Goal: Information Seeking & Learning: Find specific page/section

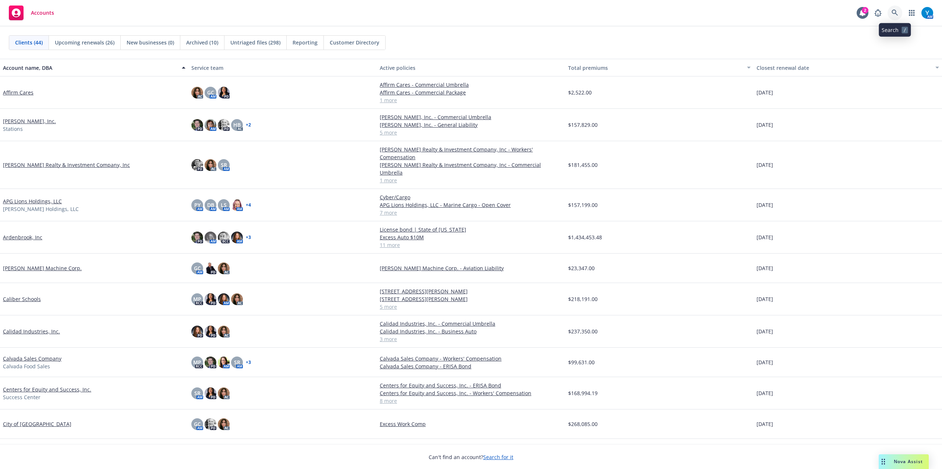
click at [897, 14] on icon at bounding box center [894, 13] width 7 height 7
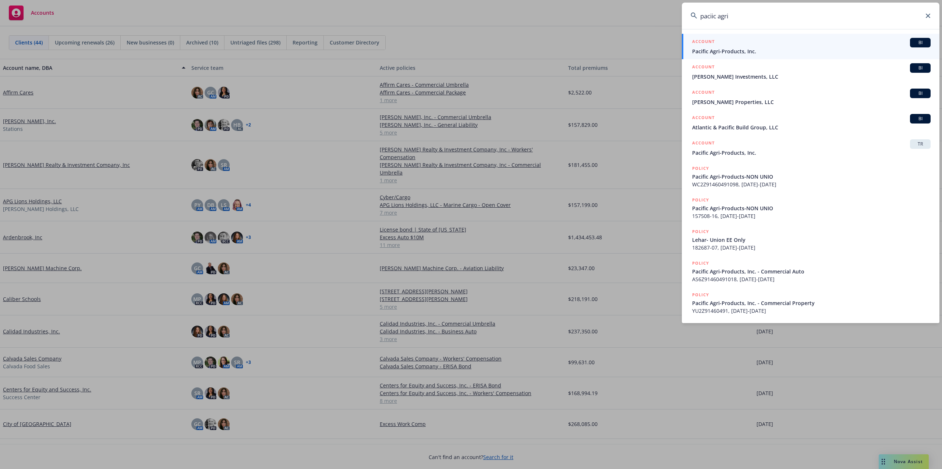
type input "paciic agri"
click at [740, 44] on div "ACCOUNT BI" at bounding box center [811, 43] width 238 height 10
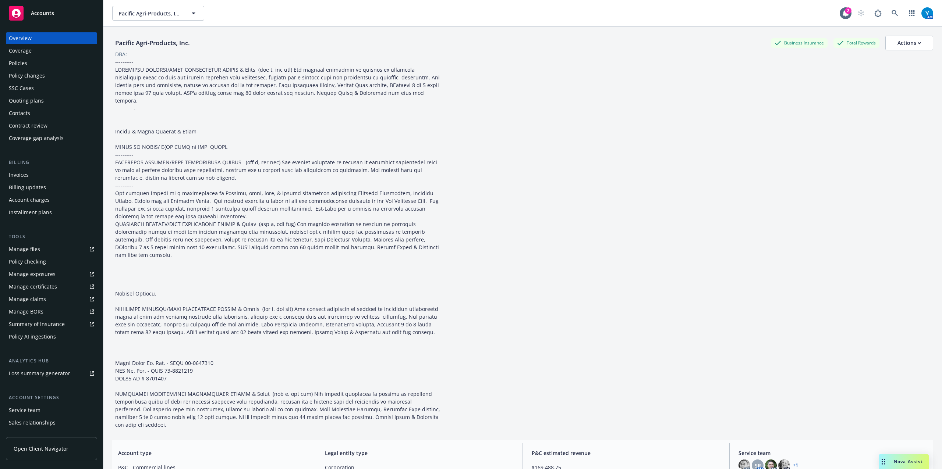
click at [21, 63] on div "Policies" at bounding box center [18, 63] width 18 height 12
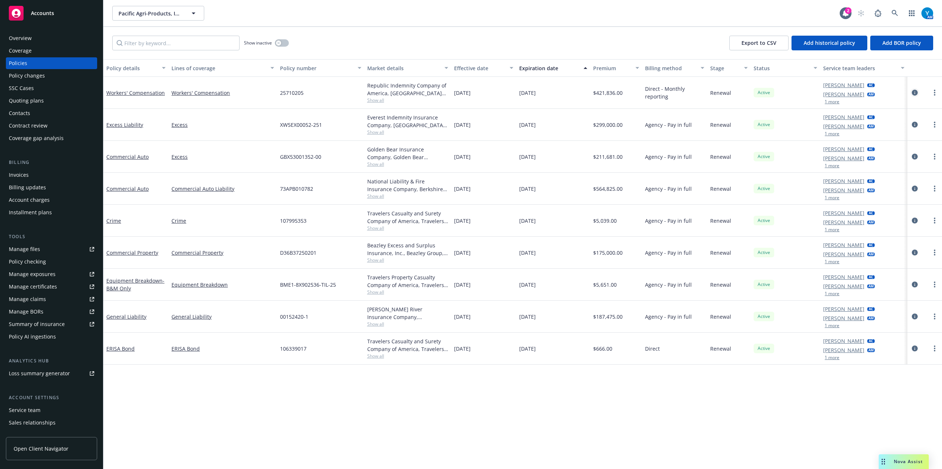
click at [912, 93] on icon "circleInformation" at bounding box center [915, 93] width 6 height 6
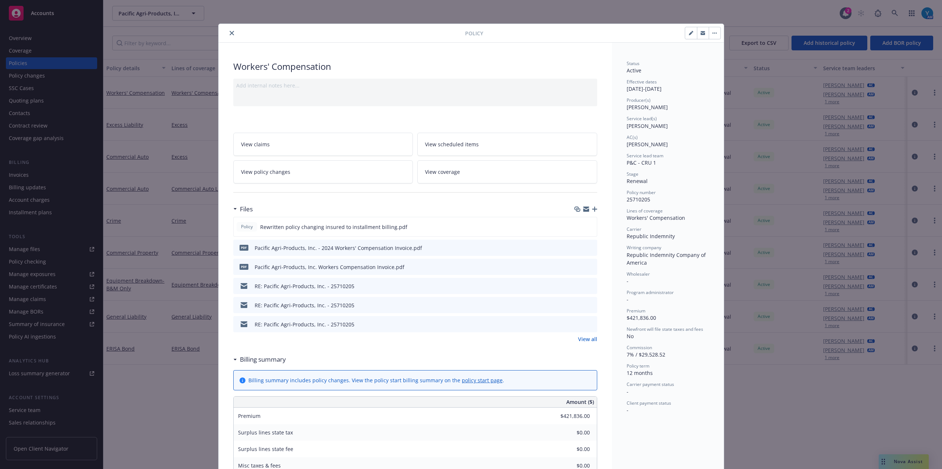
click at [589, 341] on link "View all" at bounding box center [587, 340] width 19 height 8
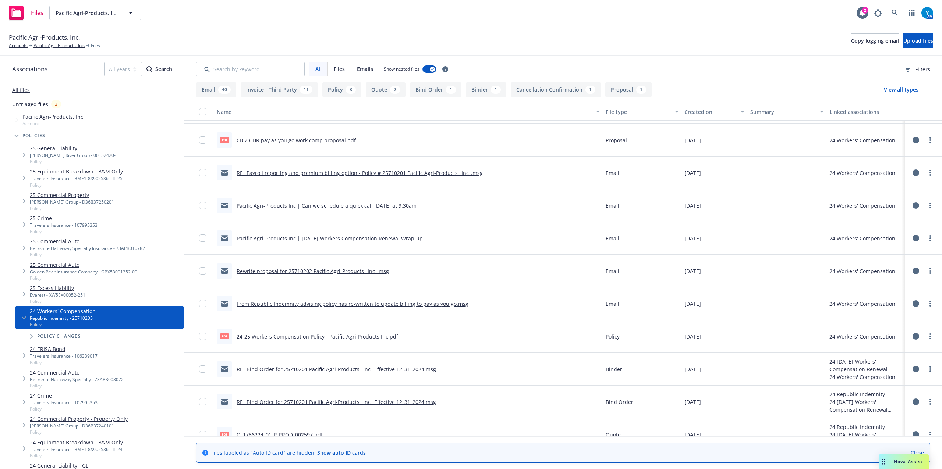
scroll to position [1632, 0]
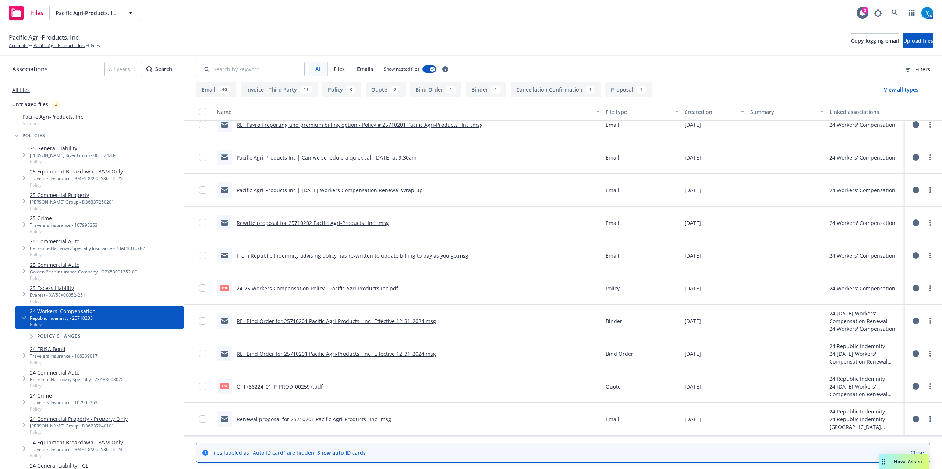
click at [302, 320] on link "RE_ Bind Order for 25710201 Pacific Agri-Products_ Inc_ Effective 12_31_2024.msg" at bounding box center [336, 321] width 199 height 7
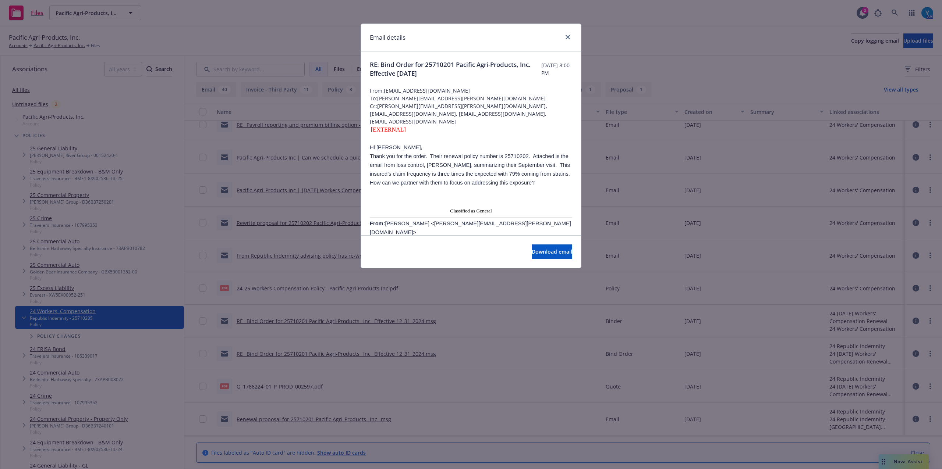
click at [562, 35] on div at bounding box center [566, 38] width 12 height 10
drag, startPoint x: 567, startPoint y: 37, endPoint x: 546, endPoint y: 64, distance: 33.8
click at [567, 38] on icon "close" at bounding box center [567, 37] width 4 height 4
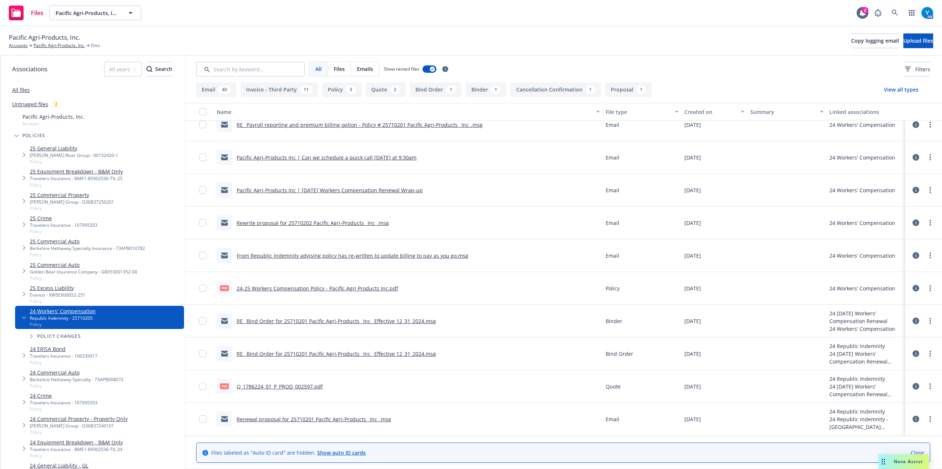
click at [359, 418] on link "Renewal proposal for 25710201 Pacific Agri-Products_ Inc_.msg" at bounding box center [314, 419] width 155 height 7
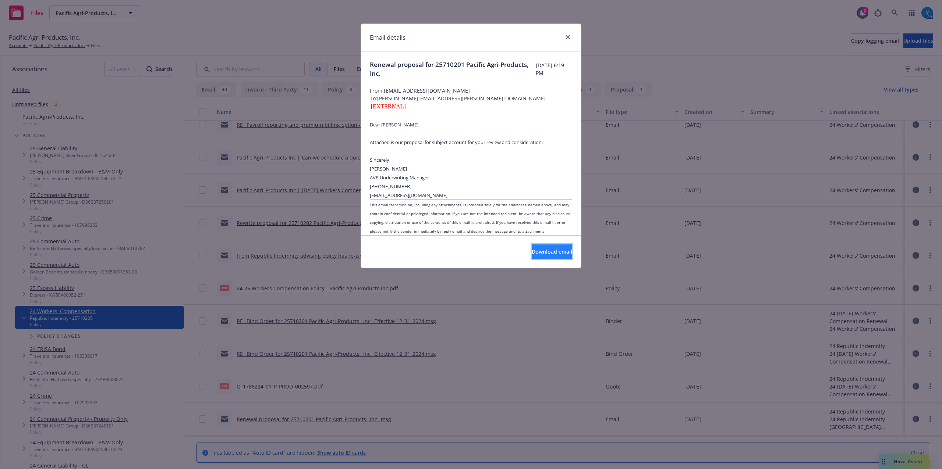
click at [532, 252] on span "Download email" at bounding box center [552, 251] width 40 height 7
click at [567, 39] on icon "close" at bounding box center [567, 37] width 4 height 4
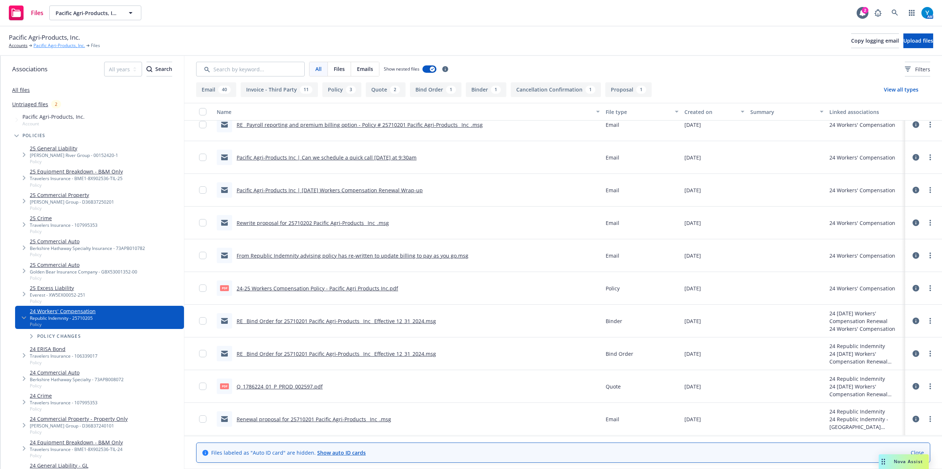
click at [62, 42] on link "Pacific Agri-Products, Inc." at bounding box center [59, 45] width 52 height 7
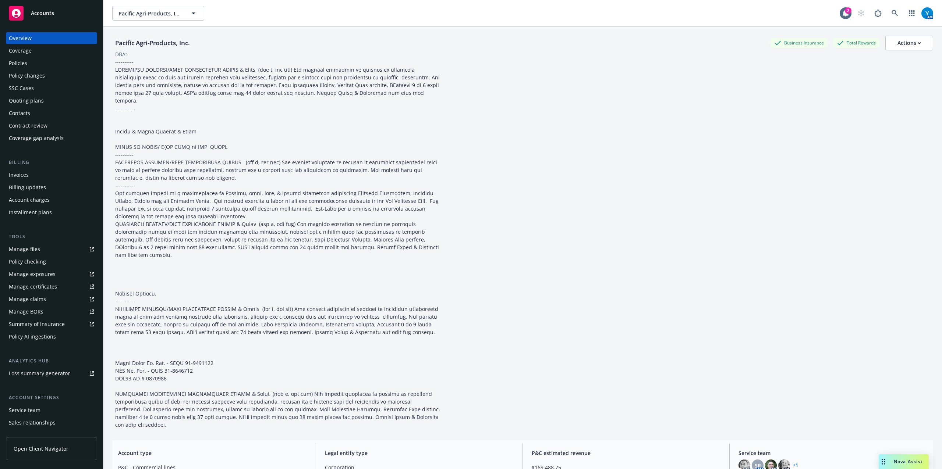
click at [32, 100] on div "Quoting plans" at bounding box center [26, 101] width 35 height 12
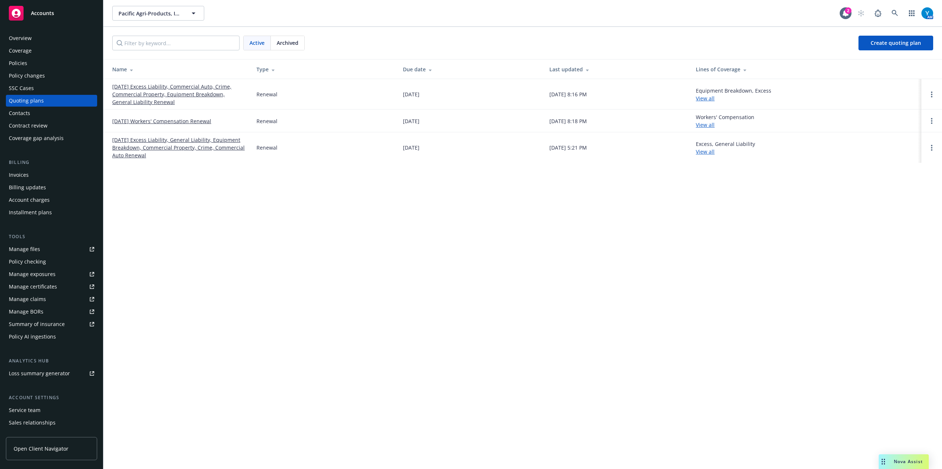
click at [292, 43] on span "Archived" at bounding box center [288, 43] width 22 height 8
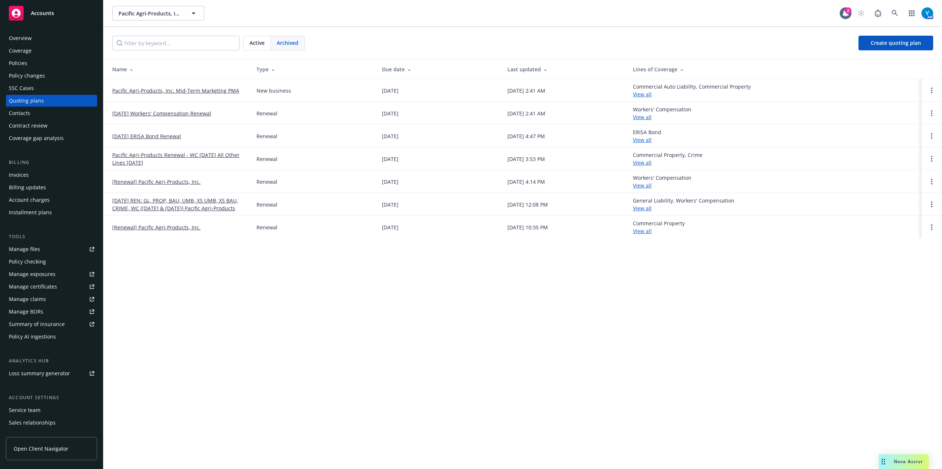
click at [186, 110] on link "12/31/24 Workers' Compensation Renewal" at bounding box center [161, 114] width 99 height 8
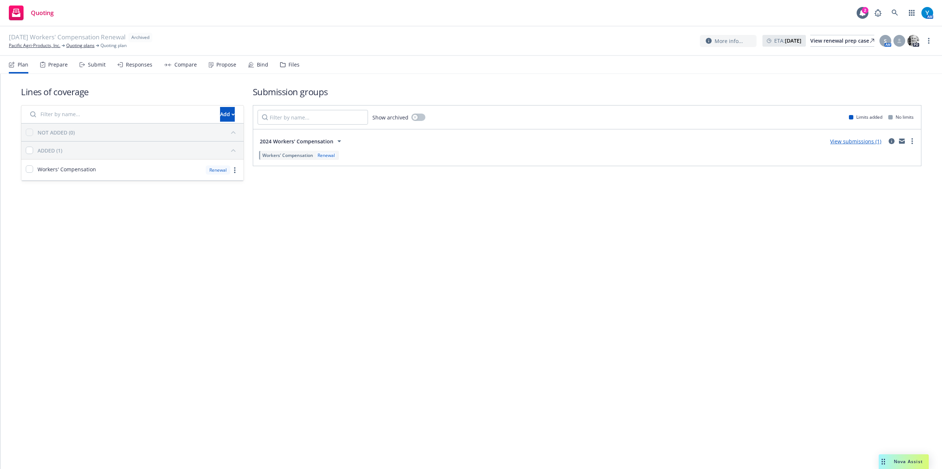
click at [290, 65] on div "Files" at bounding box center [293, 65] width 11 height 6
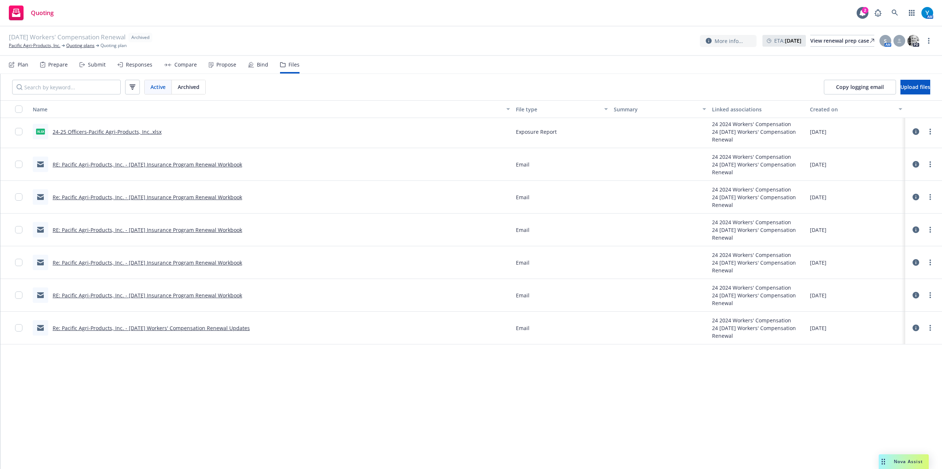
scroll to position [657, 0]
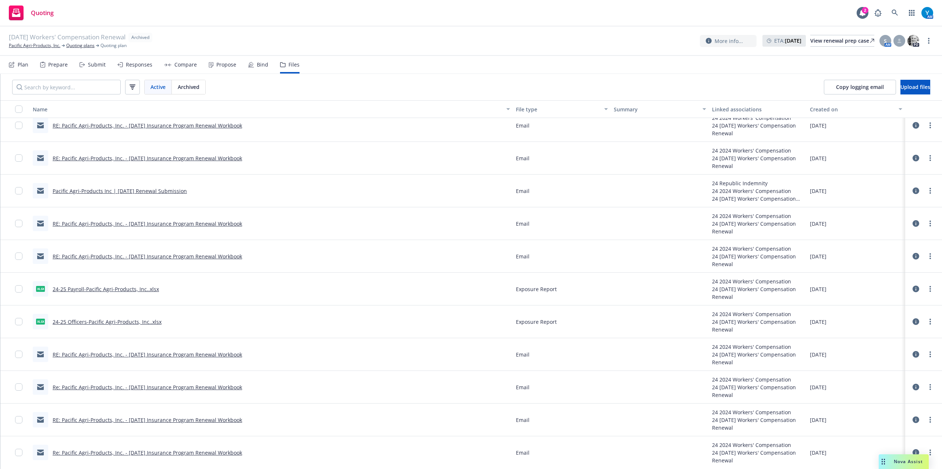
click at [144, 288] on link "24-25 Payroll-Pacific Agri-Products, Inc..xlsx" at bounding box center [106, 289] width 106 height 7
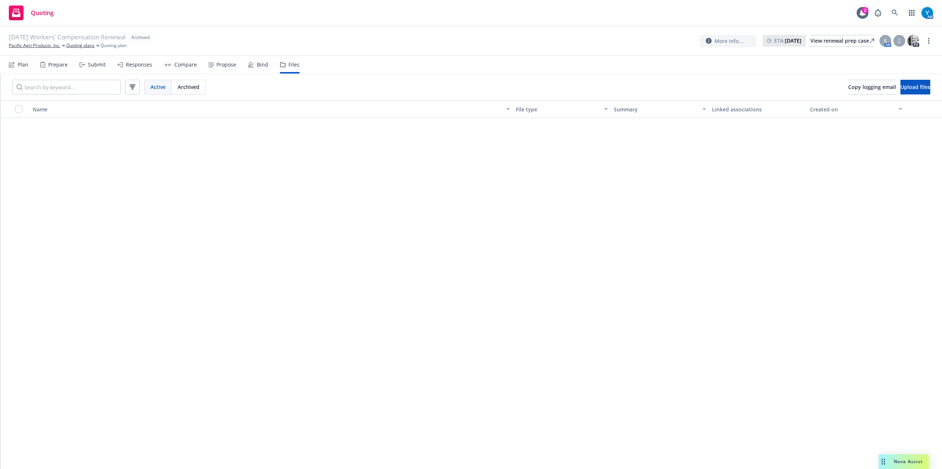
scroll to position [657, 0]
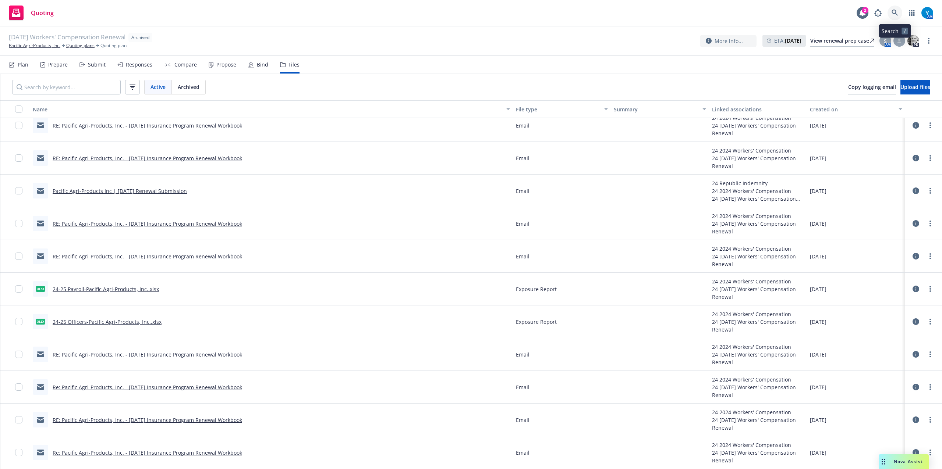
click at [895, 13] on icon at bounding box center [894, 13] width 6 height 6
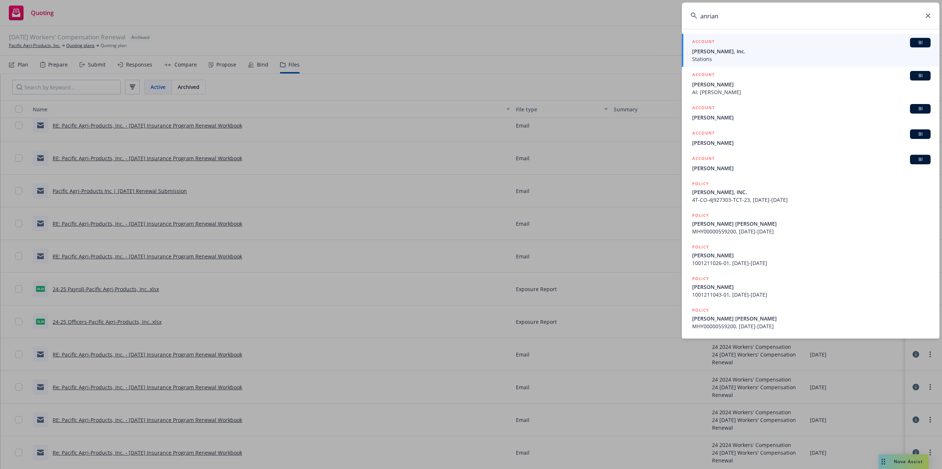
type input "anrian"
click at [739, 49] on span "[PERSON_NAME], Inc." at bounding box center [811, 51] width 238 height 8
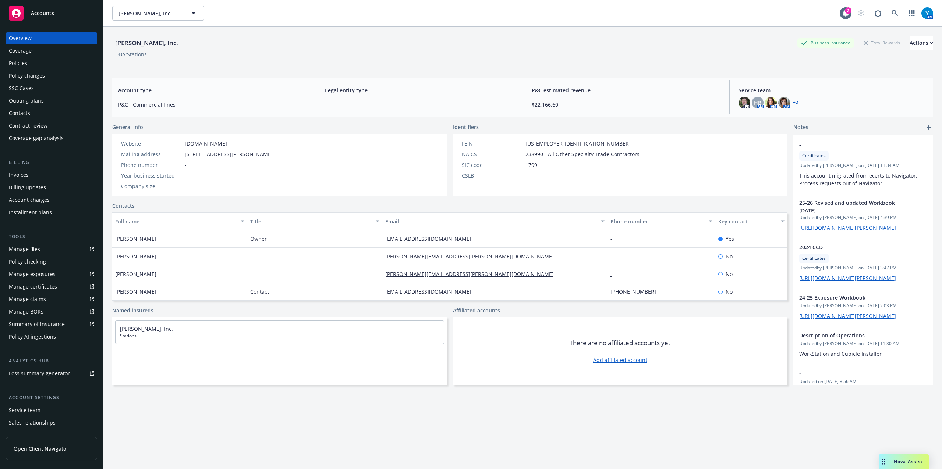
click at [38, 67] on div "Policies" at bounding box center [51, 63] width 85 height 12
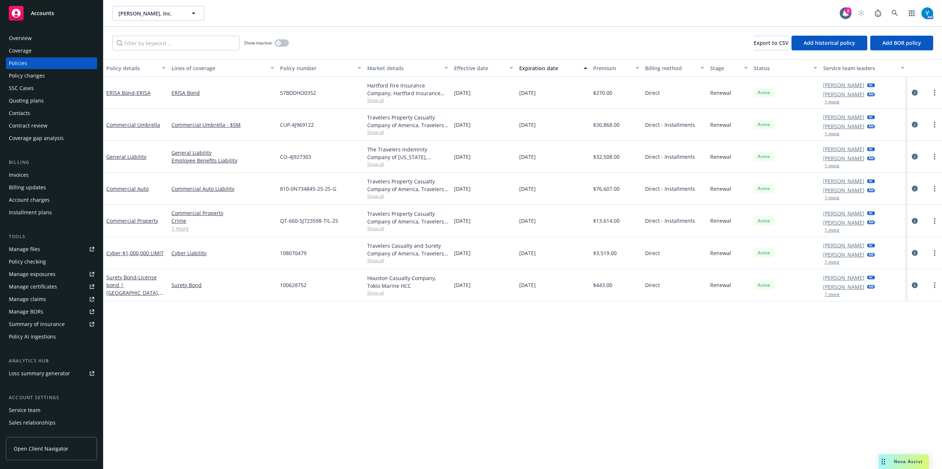
click at [720, 401] on div "Policy details Lines of coverage Policy number Market details Effective date Ex…" at bounding box center [522, 264] width 838 height 410
click at [914, 92] on icon "circleInformation" at bounding box center [915, 93] width 6 height 6
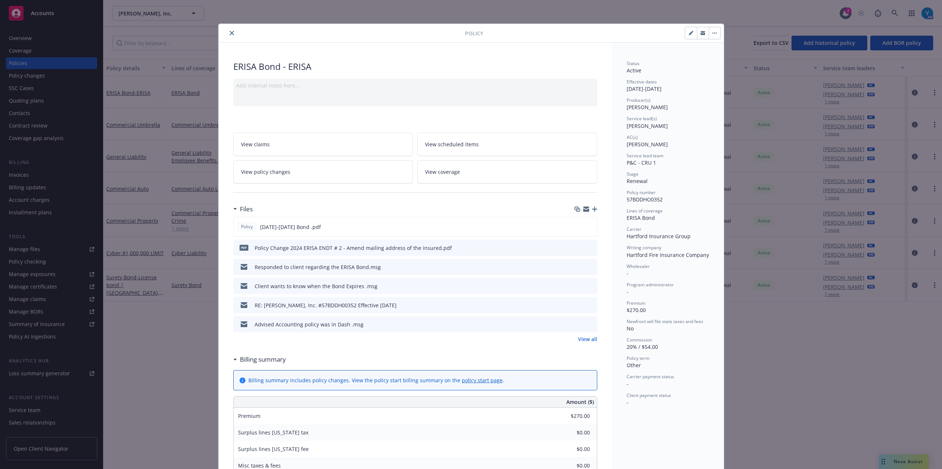
click at [585, 342] on link "View all" at bounding box center [587, 340] width 19 height 8
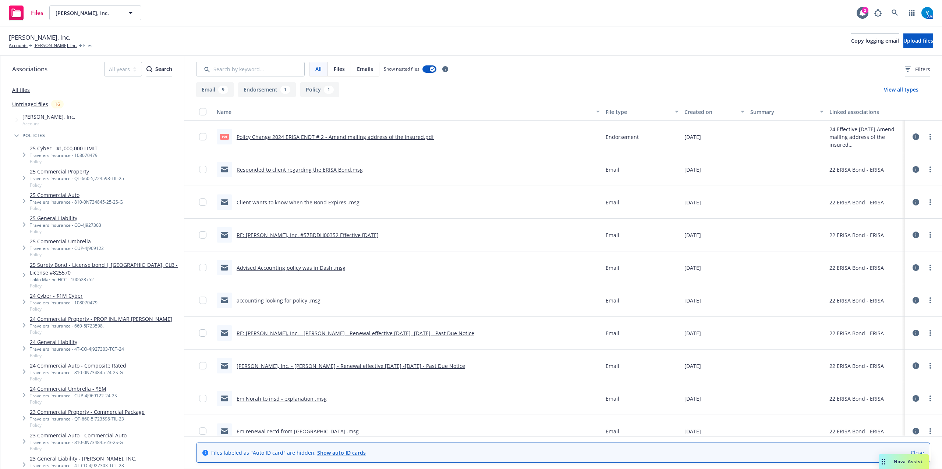
scroll to position [46, 0]
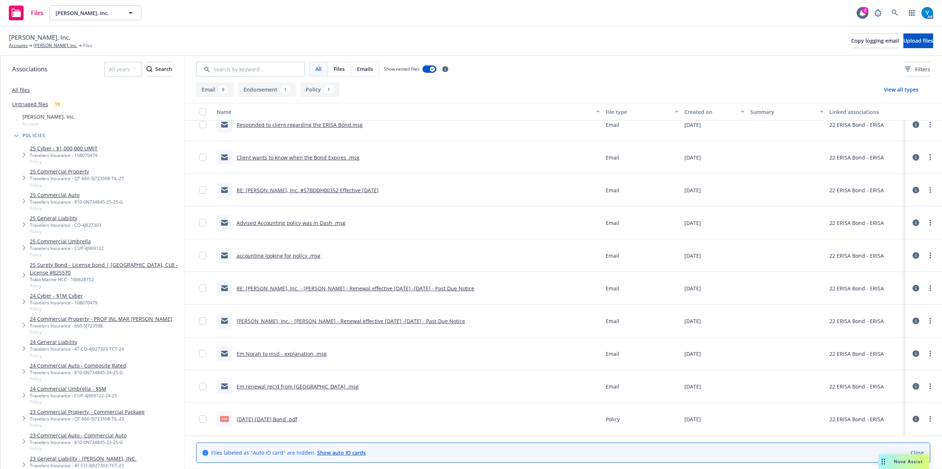
click at [283, 387] on link "Em renewal rec'd from [GEOGRAPHIC_DATA] .msg" at bounding box center [298, 386] width 122 height 7
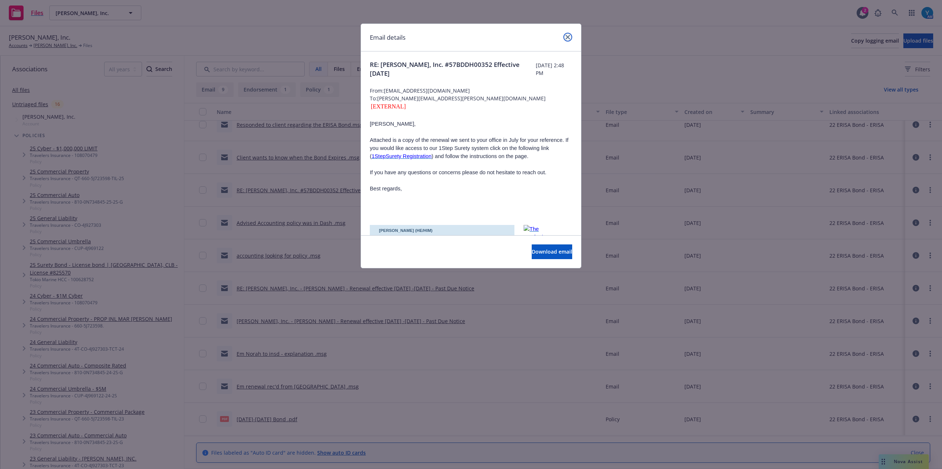
click at [568, 36] on icon "close" at bounding box center [567, 37] width 4 height 4
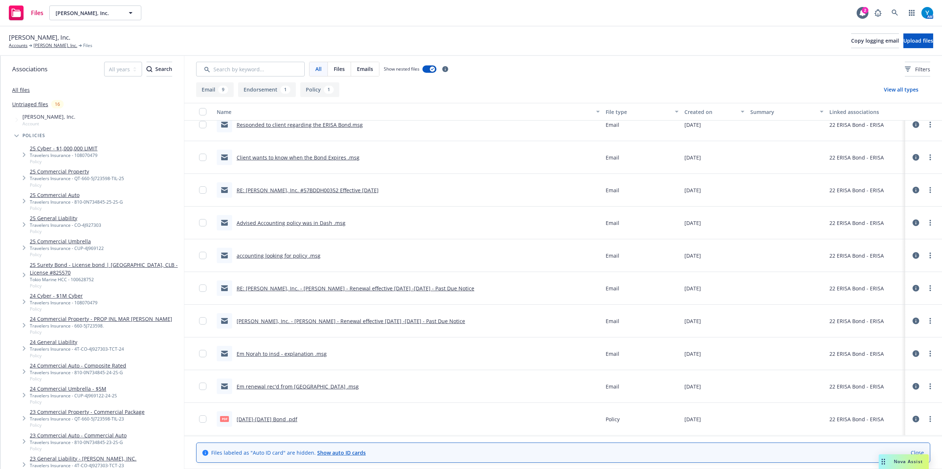
click at [309, 319] on link "[PERSON_NAME], Inc. - [PERSON_NAME] - Renewal effective [DATE] -[DATE] - Past D…" at bounding box center [351, 321] width 228 height 7
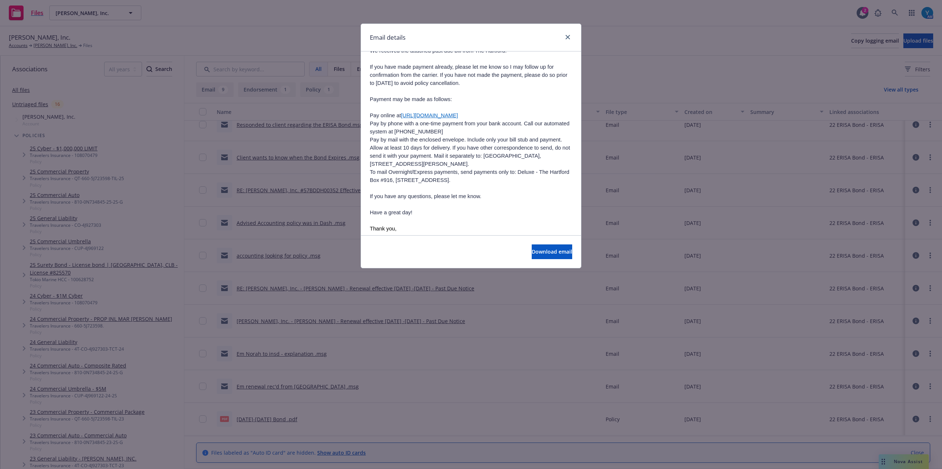
scroll to position [98, 0]
click at [568, 38] on icon "close" at bounding box center [567, 37] width 4 height 4
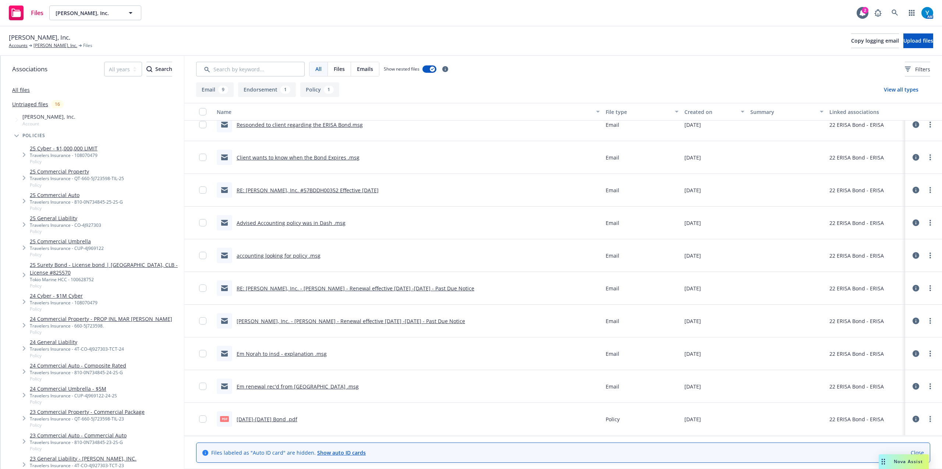
click at [306, 352] on link "Em Norah to insd - explanation .msg" at bounding box center [282, 354] width 90 height 7
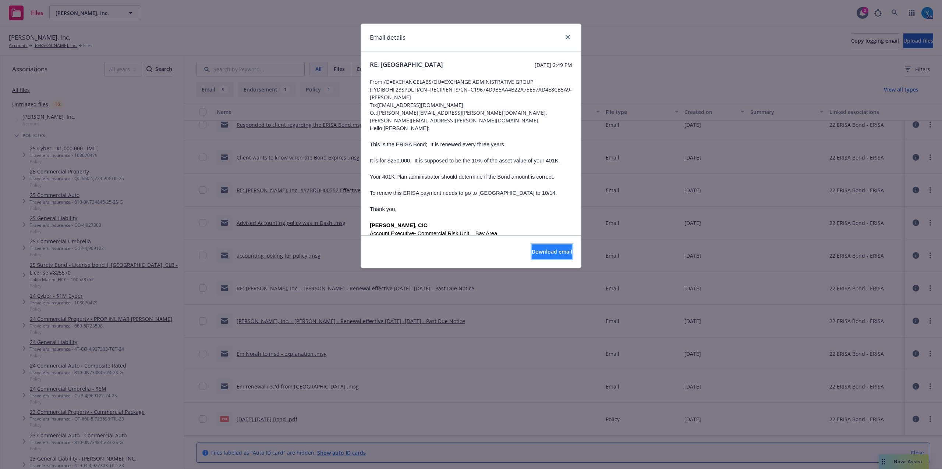
click at [537, 253] on span "Download email" at bounding box center [552, 251] width 40 height 7
drag, startPoint x: 569, startPoint y: 37, endPoint x: 749, endPoint y: 3, distance: 183.0
click at [569, 37] on icon "close" at bounding box center [567, 37] width 4 height 4
